Goal: Find specific page/section: Find specific page/section

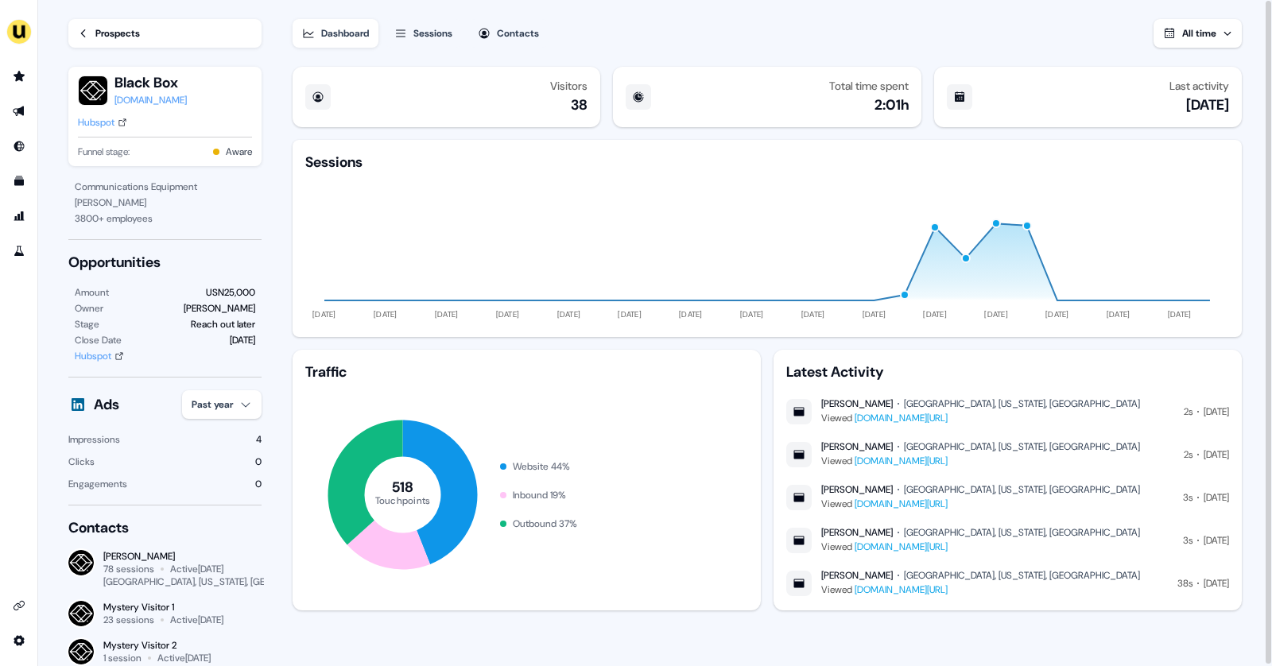
click at [92, 28] on link "Prospects" at bounding box center [164, 33] width 193 height 29
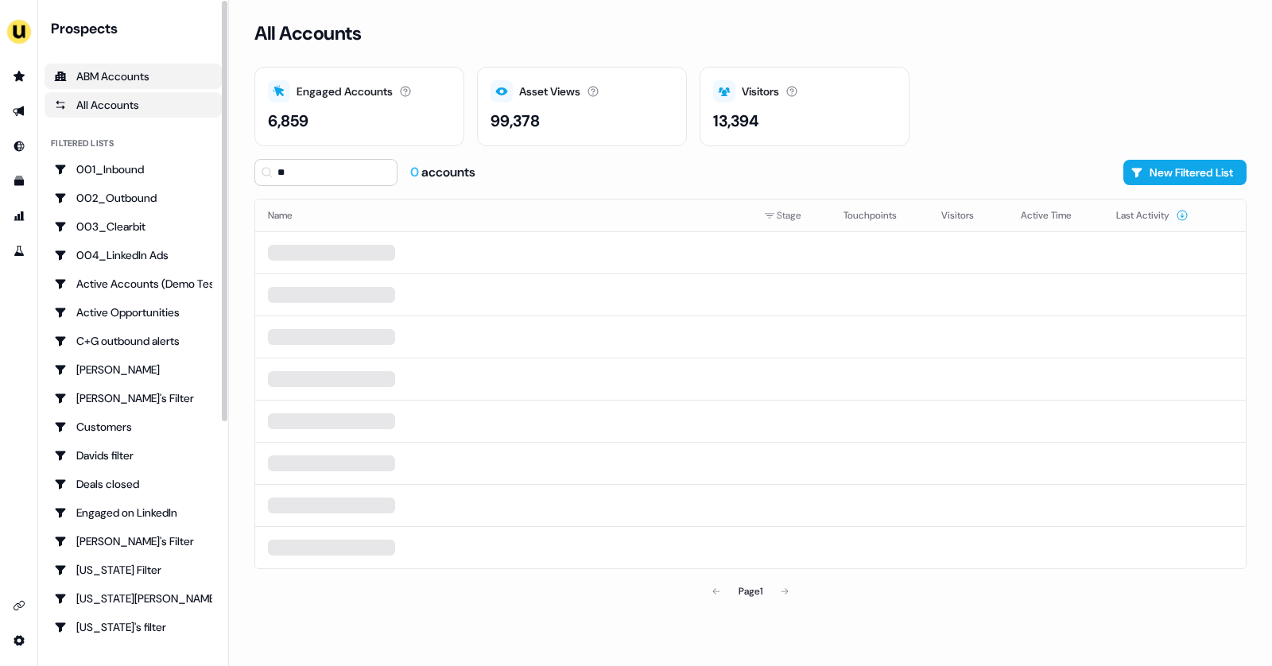
click at [103, 78] on div "ABM Accounts" at bounding box center [133, 76] width 158 height 16
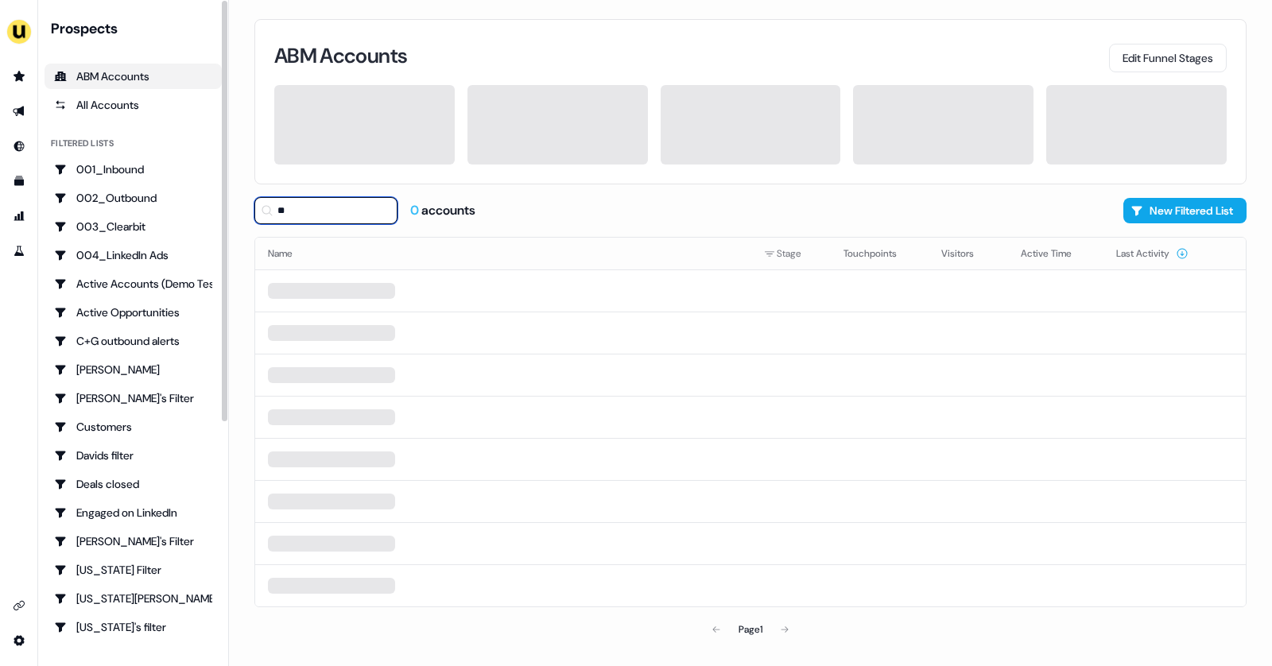
click at [281, 214] on input "**" at bounding box center [325, 210] width 143 height 27
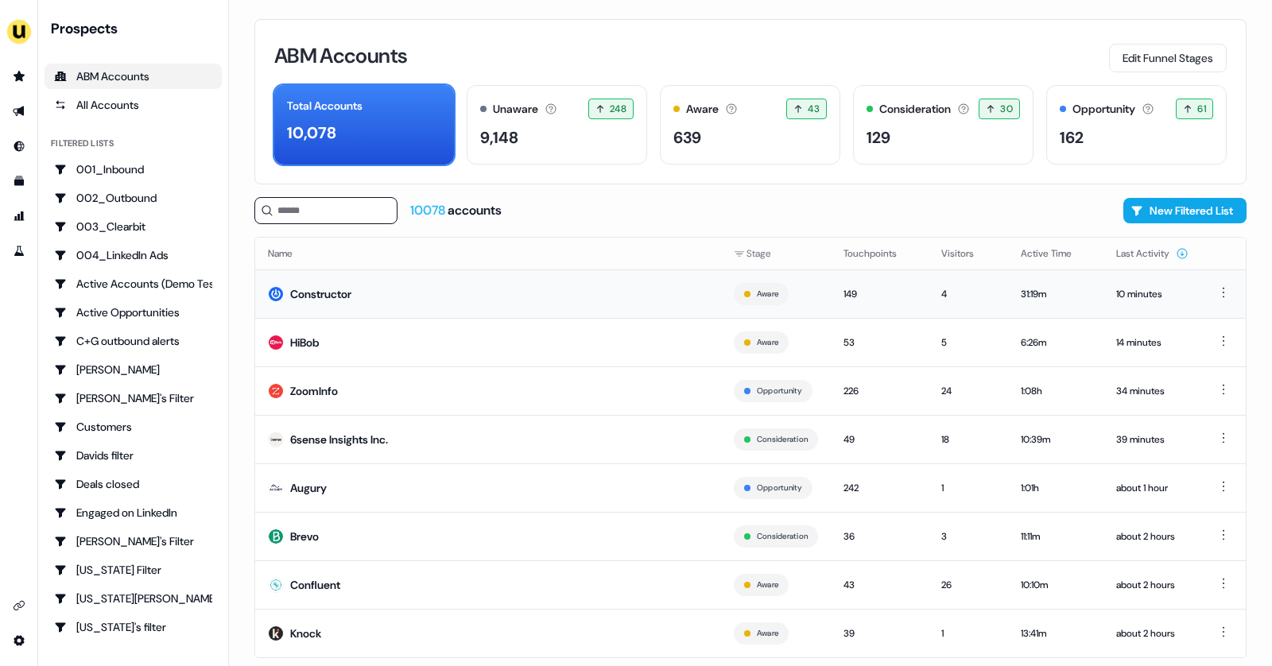
click at [577, 300] on td "Constructor" at bounding box center [488, 293] width 466 height 48
